Goal: Information Seeking & Learning: Learn about a topic

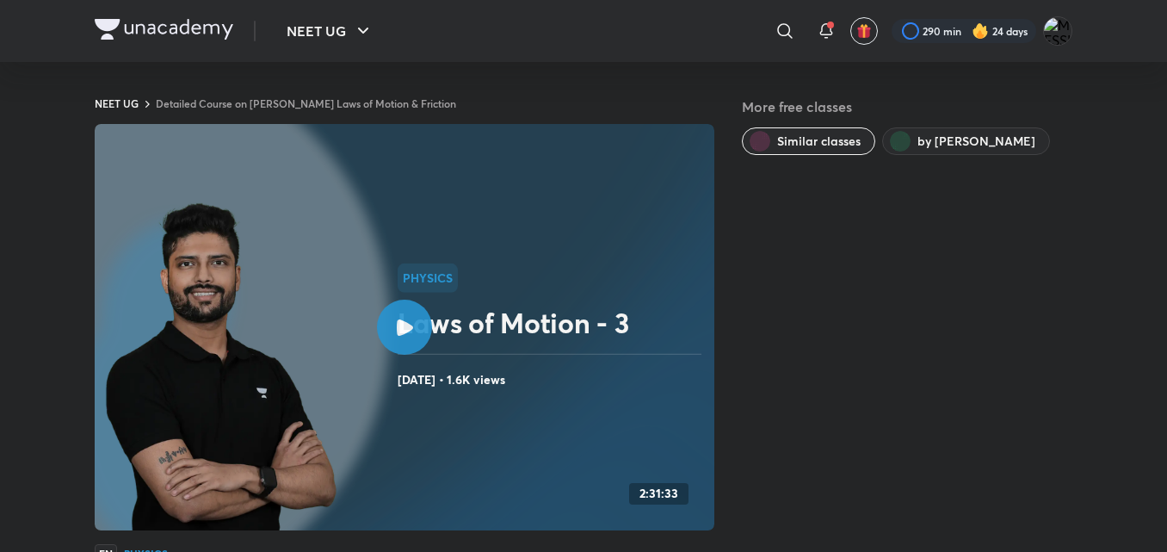
click at [414, 373] on h4 "Oct 6, 2025 • 1.6K views" at bounding box center [553, 379] width 310 height 22
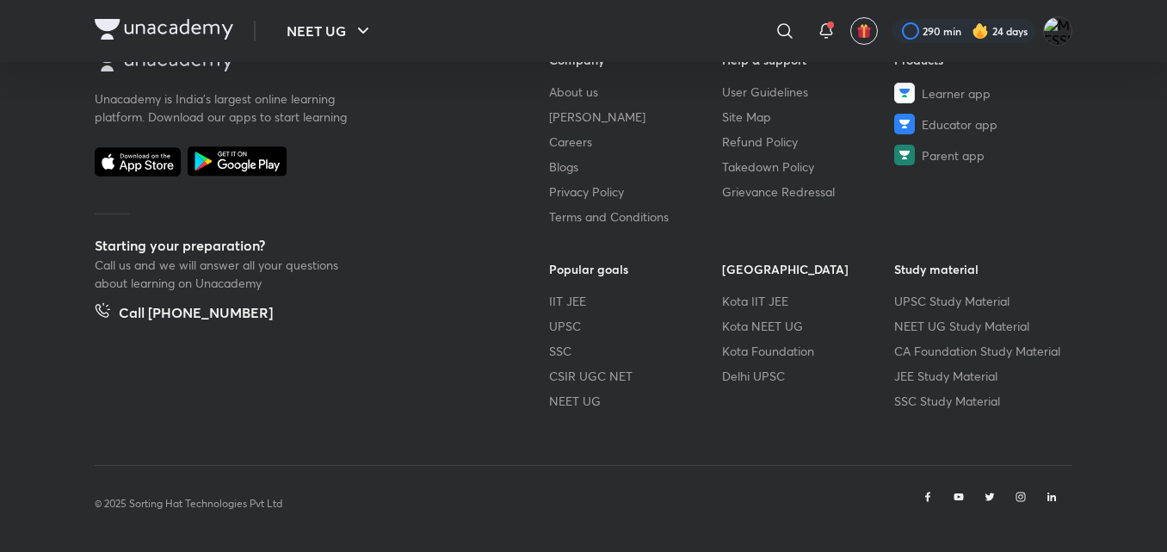
scroll to position [1100, 0]
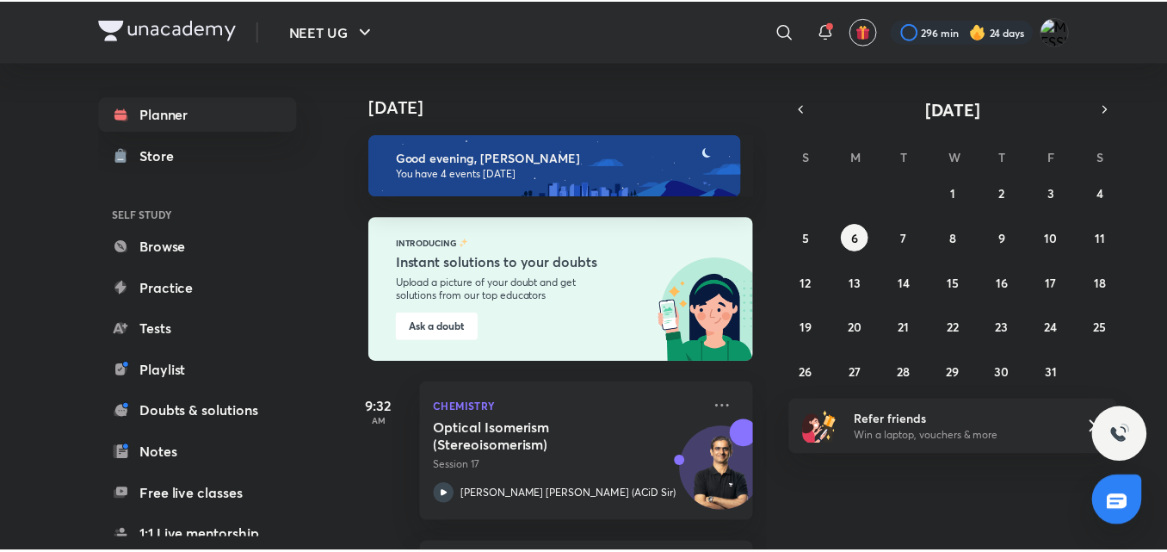
scroll to position [477, 0]
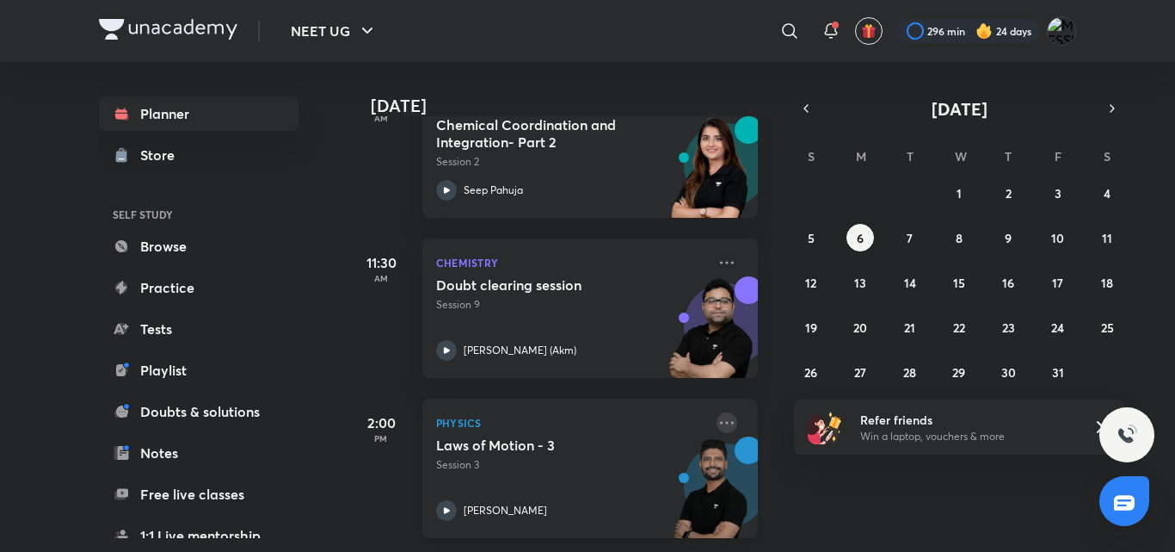
click at [720, 421] on icon at bounding box center [727, 422] width 14 height 3
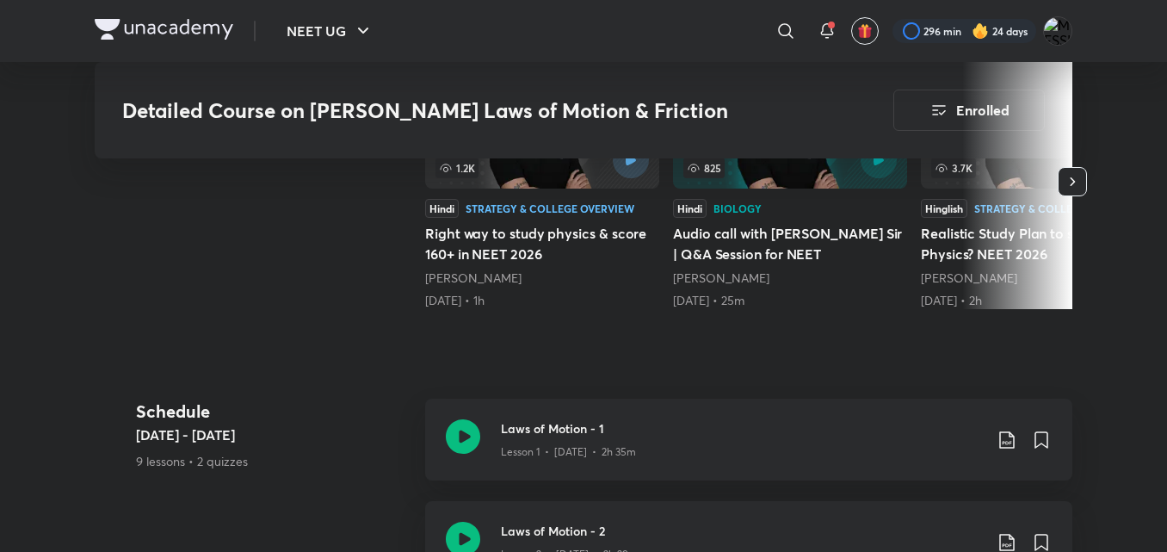
scroll to position [543, 0]
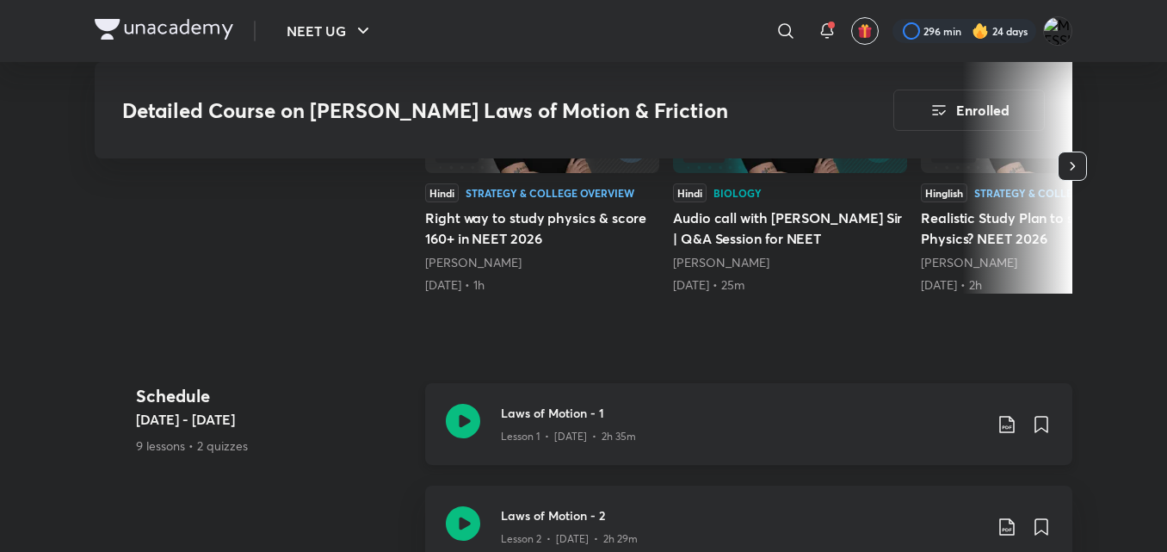
click at [479, 404] on icon at bounding box center [463, 421] width 34 height 34
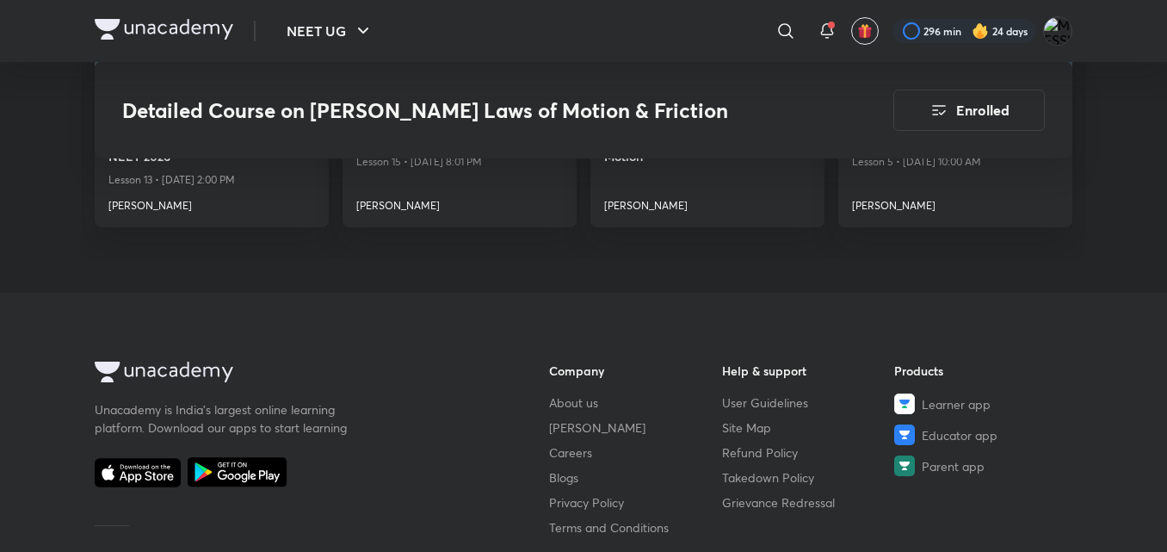
scroll to position [2436, 0]
